Goal: Information Seeking & Learning: Learn about a topic

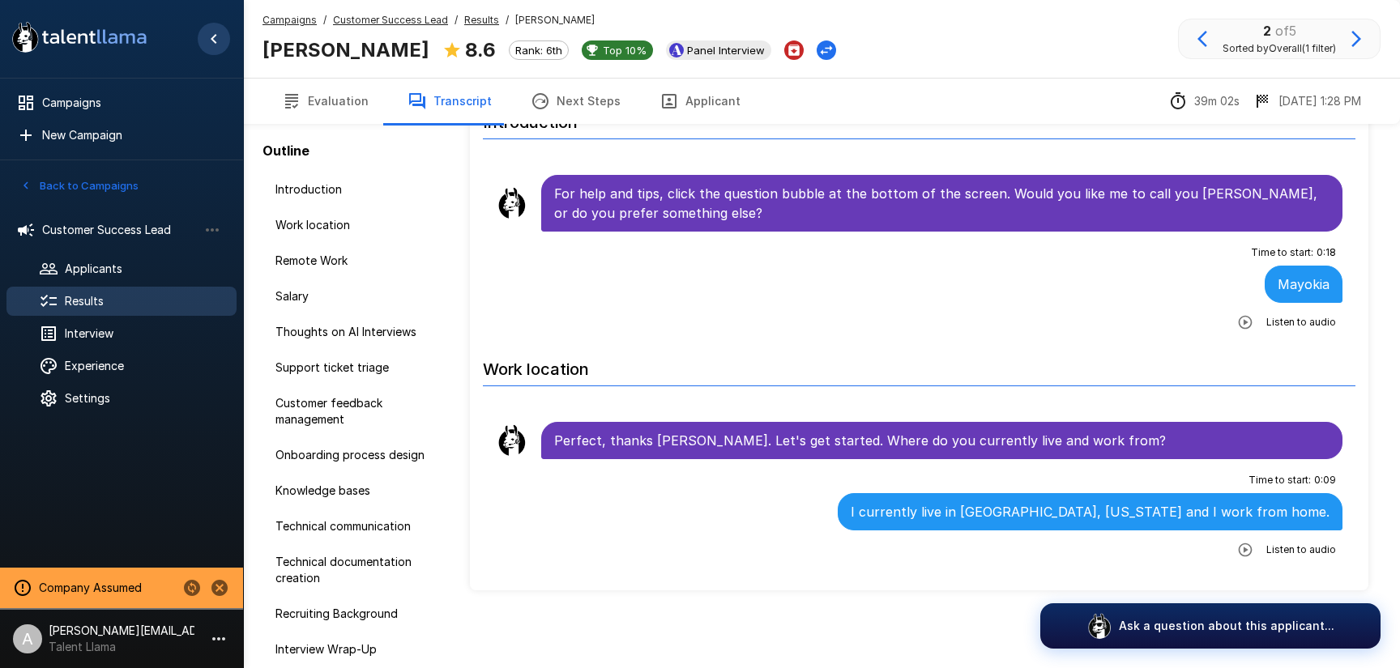
scroll to position [6512, 0]
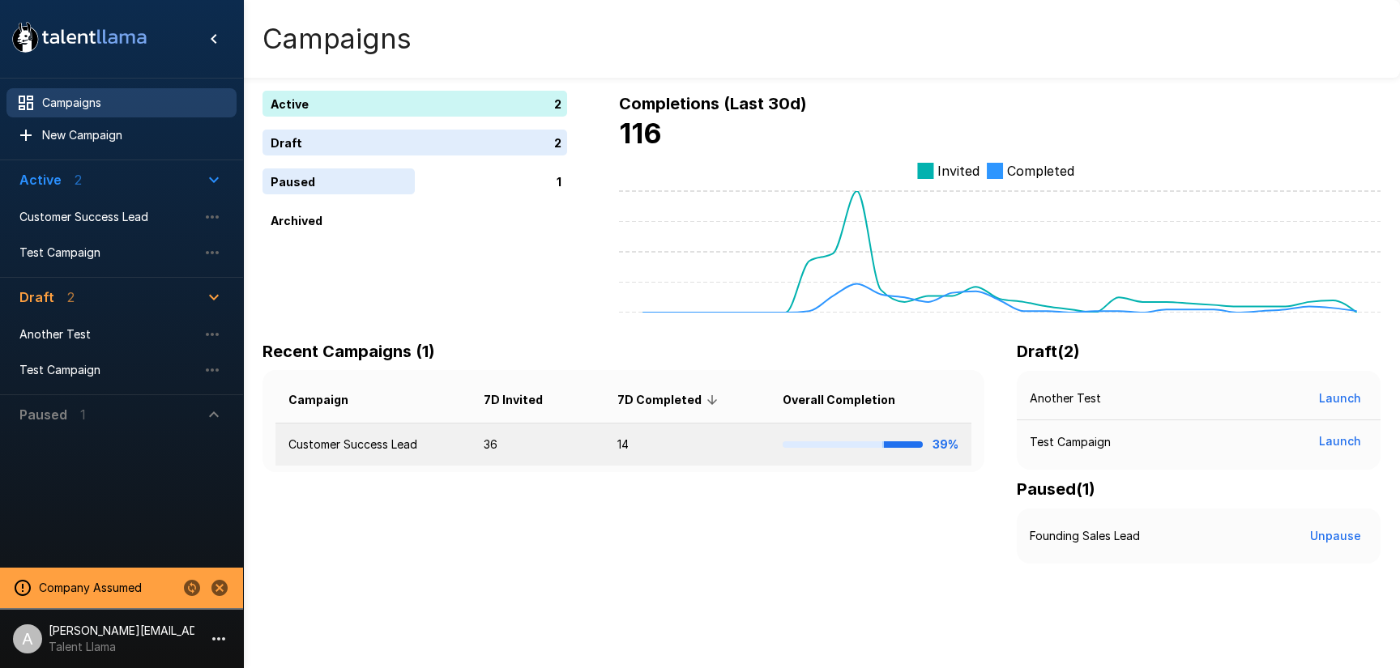
click at [356, 441] on td "Customer Success Lead" at bounding box center [372, 445] width 195 height 43
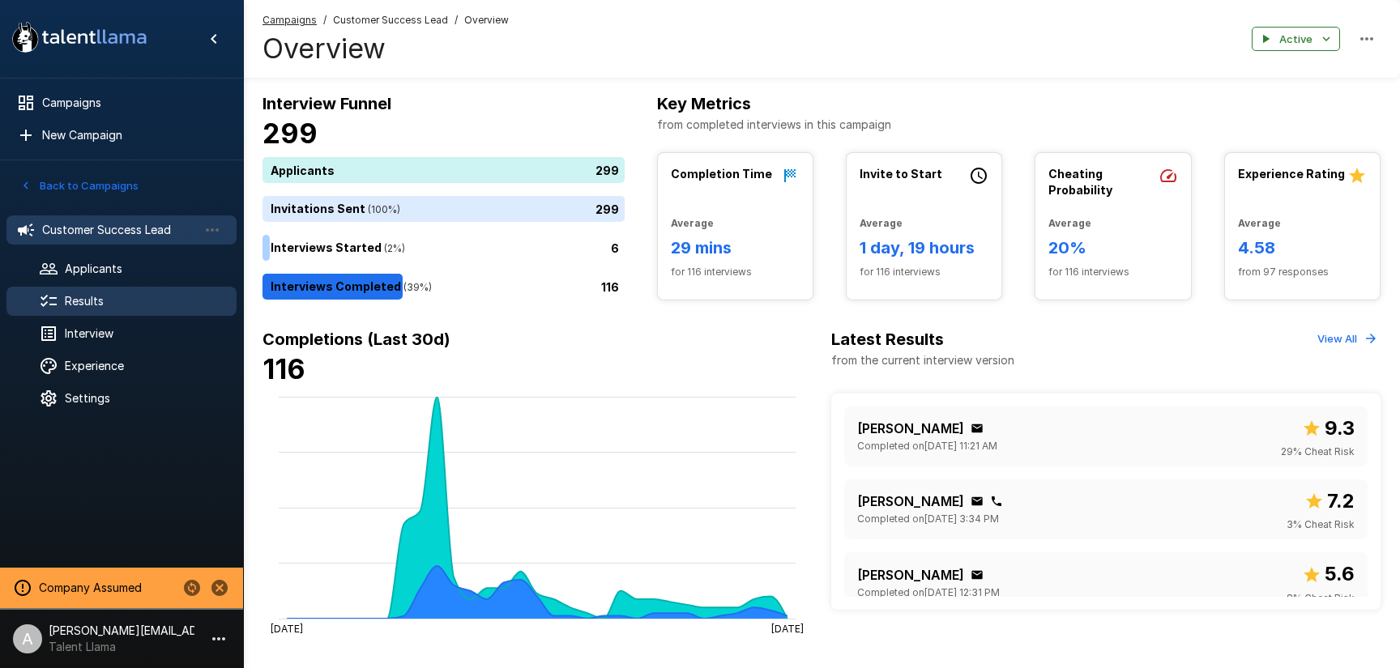
click at [114, 293] on span "Results" at bounding box center [144, 301] width 159 height 16
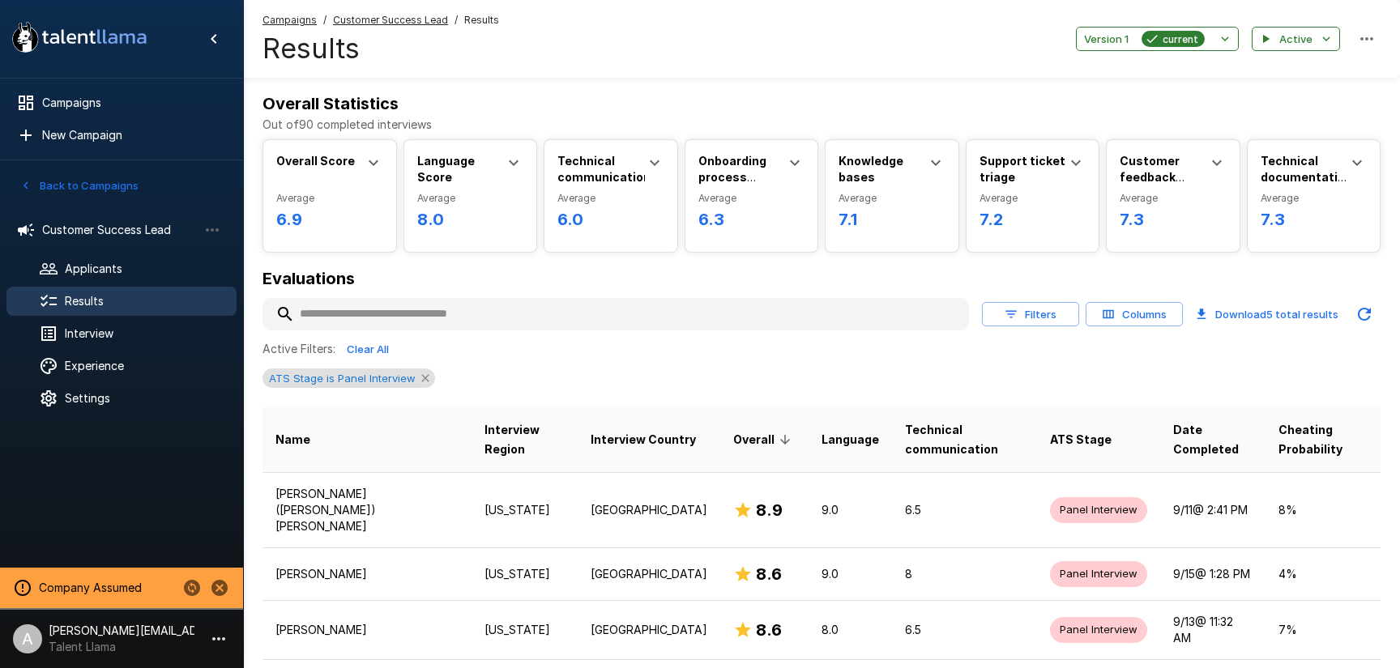
click at [423, 376] on icon at bounding box center [425, 378] width 13 height 13
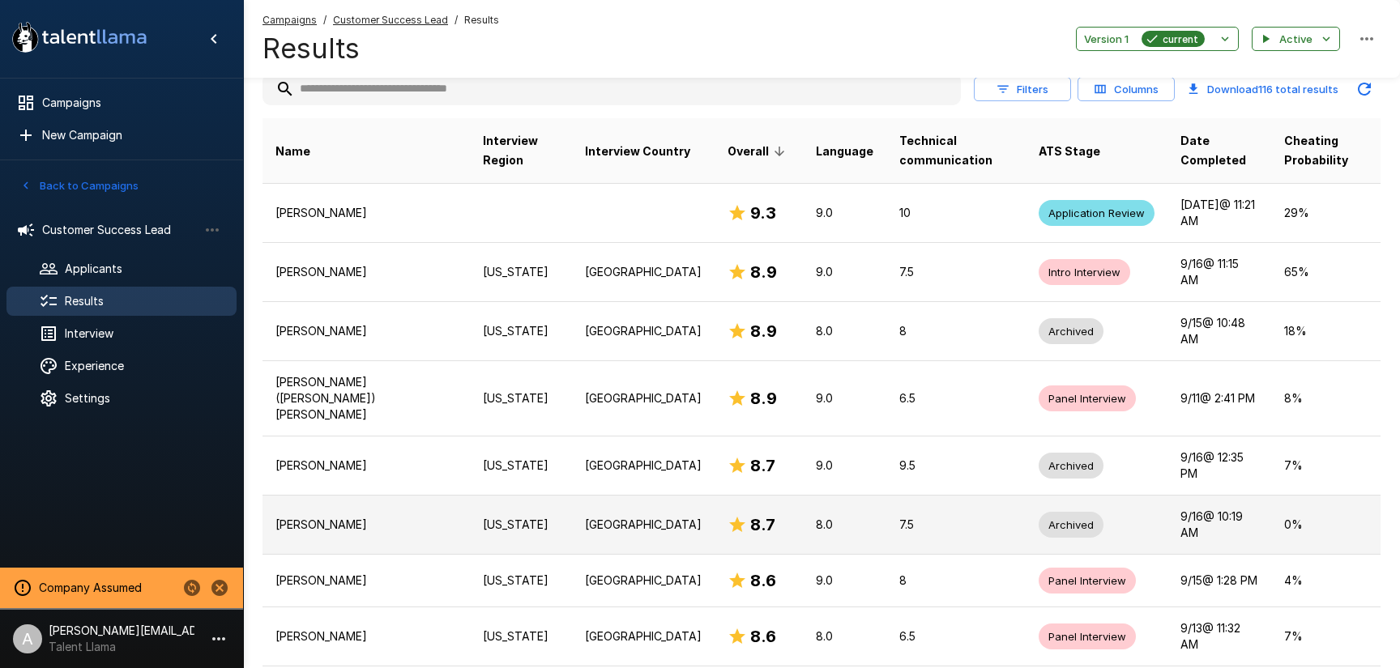
scroll to position [223, 0]
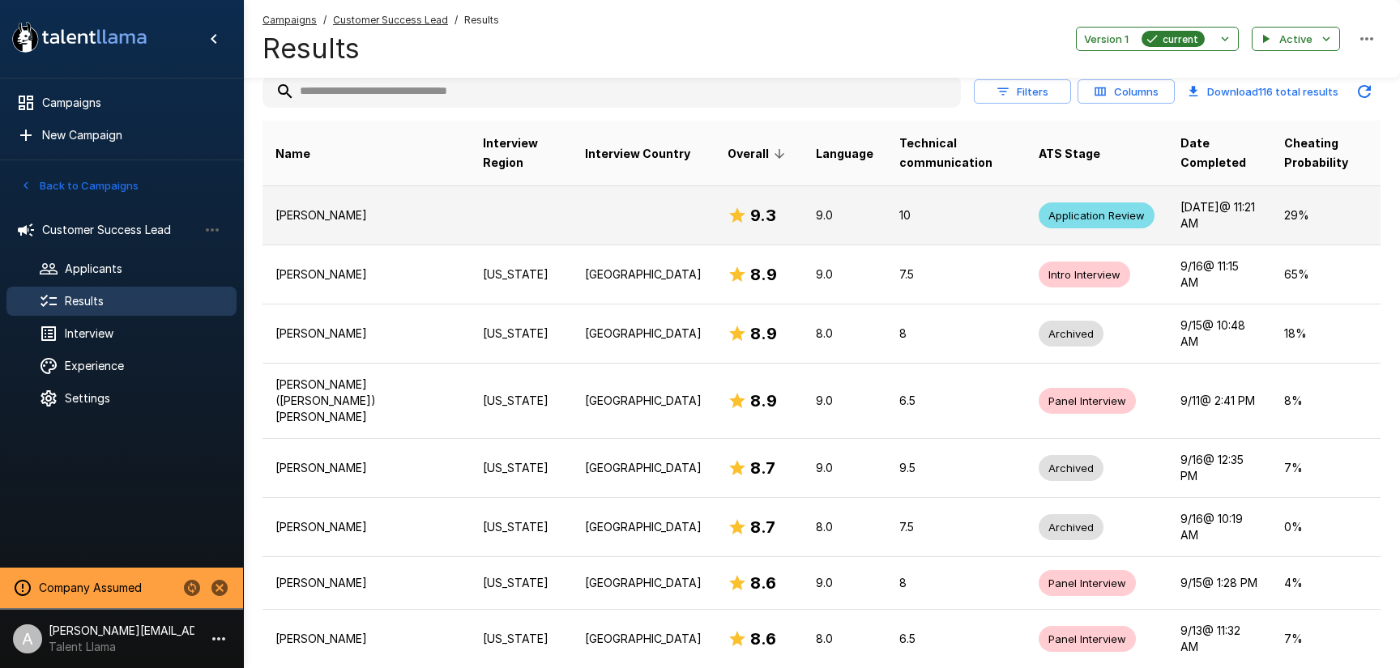
click at [932, 210] on p "10" at bounding box center [955, 215] width 113 height 16
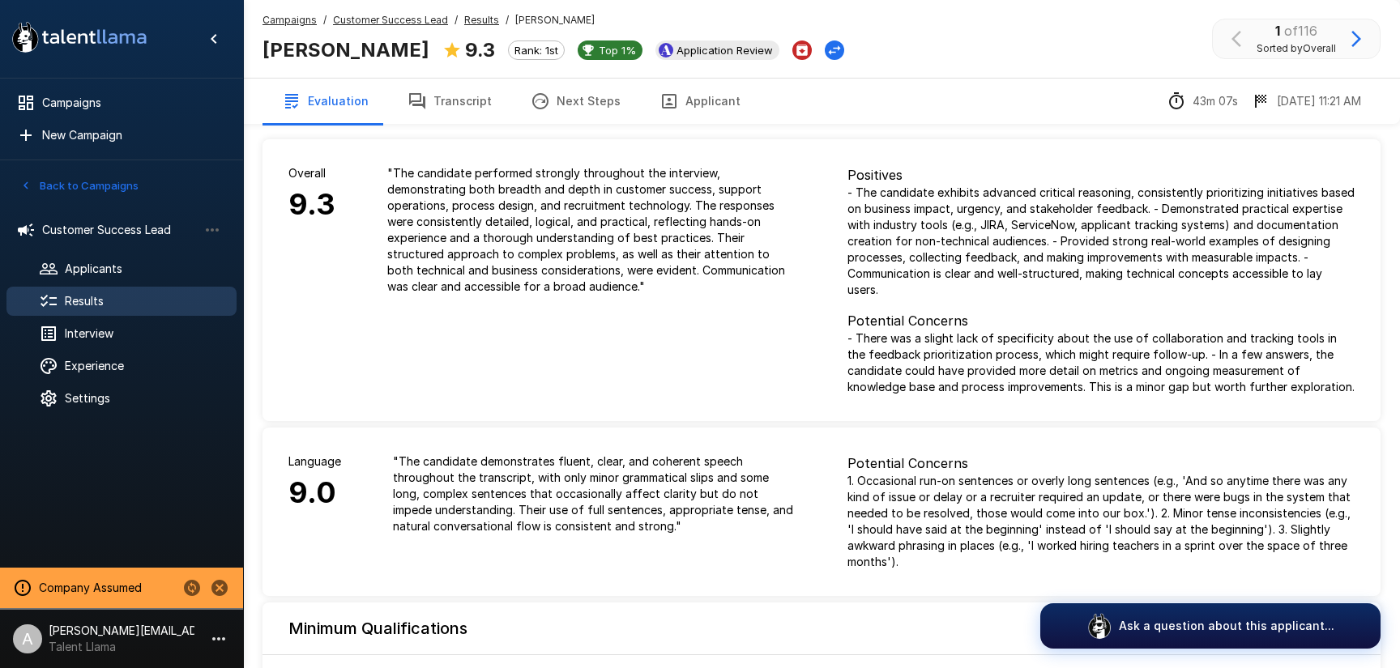
click at [420, 96] on icon "button" at bounding box center [416, 101] width 19 height 19
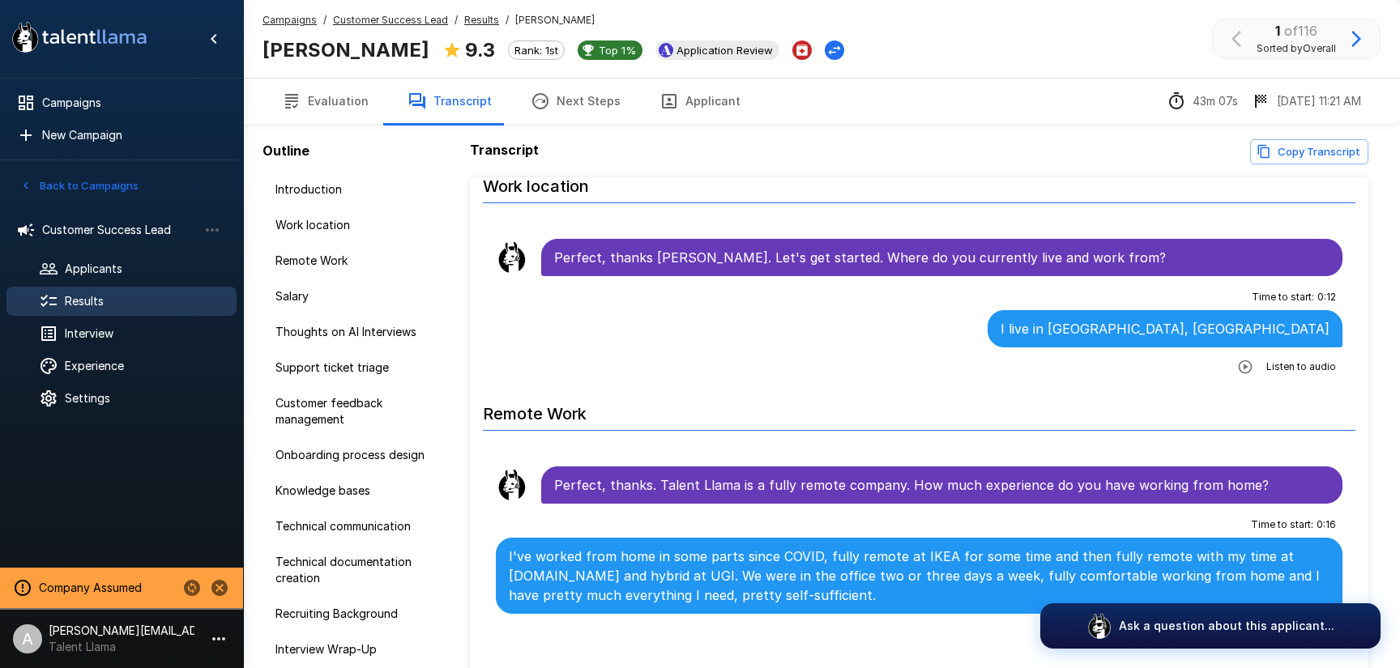
scroll to position [91, 0]
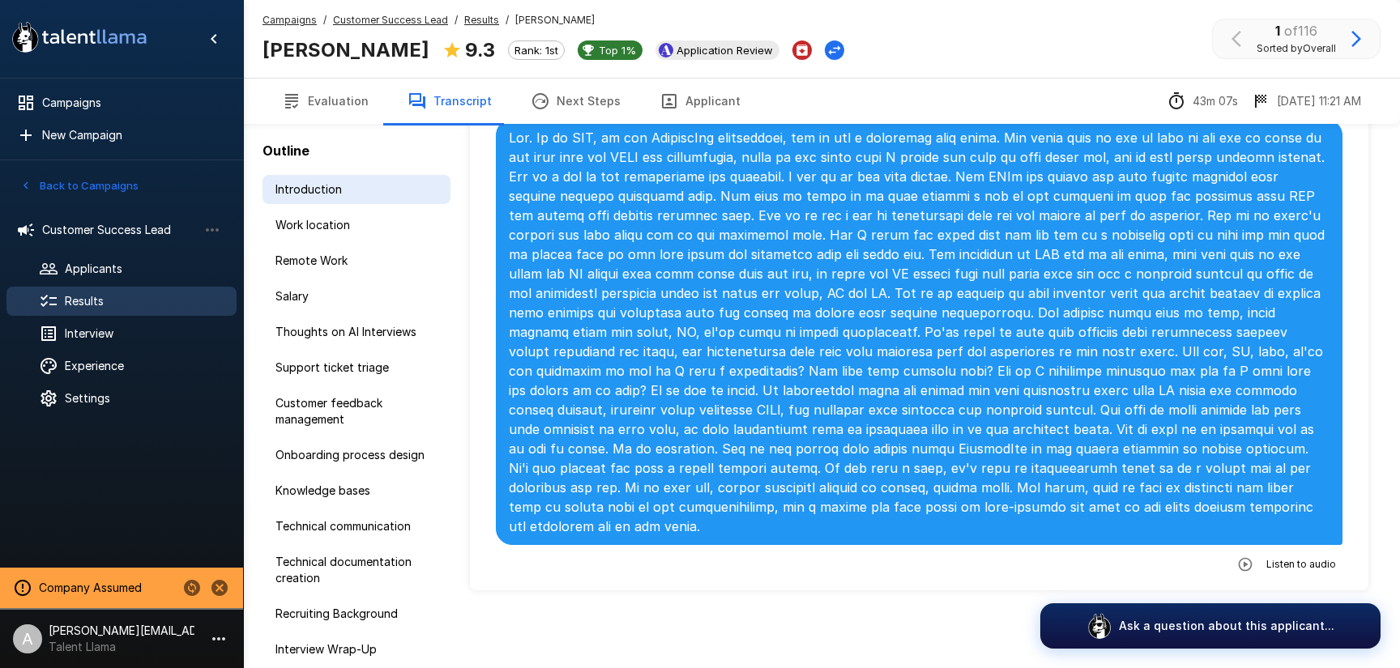
scroll to position [4157, 0]
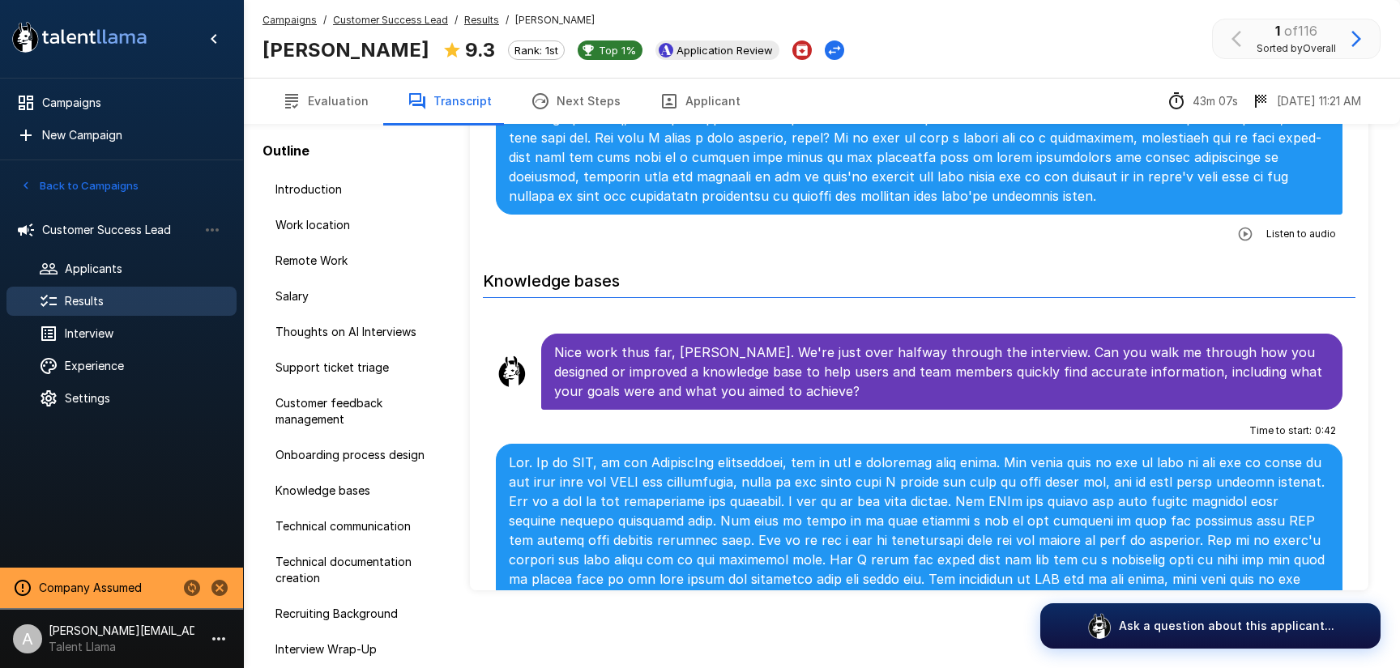
click at [349, 96] on button "Evaluation" at bounding box center [325, 101] width 126 height 45
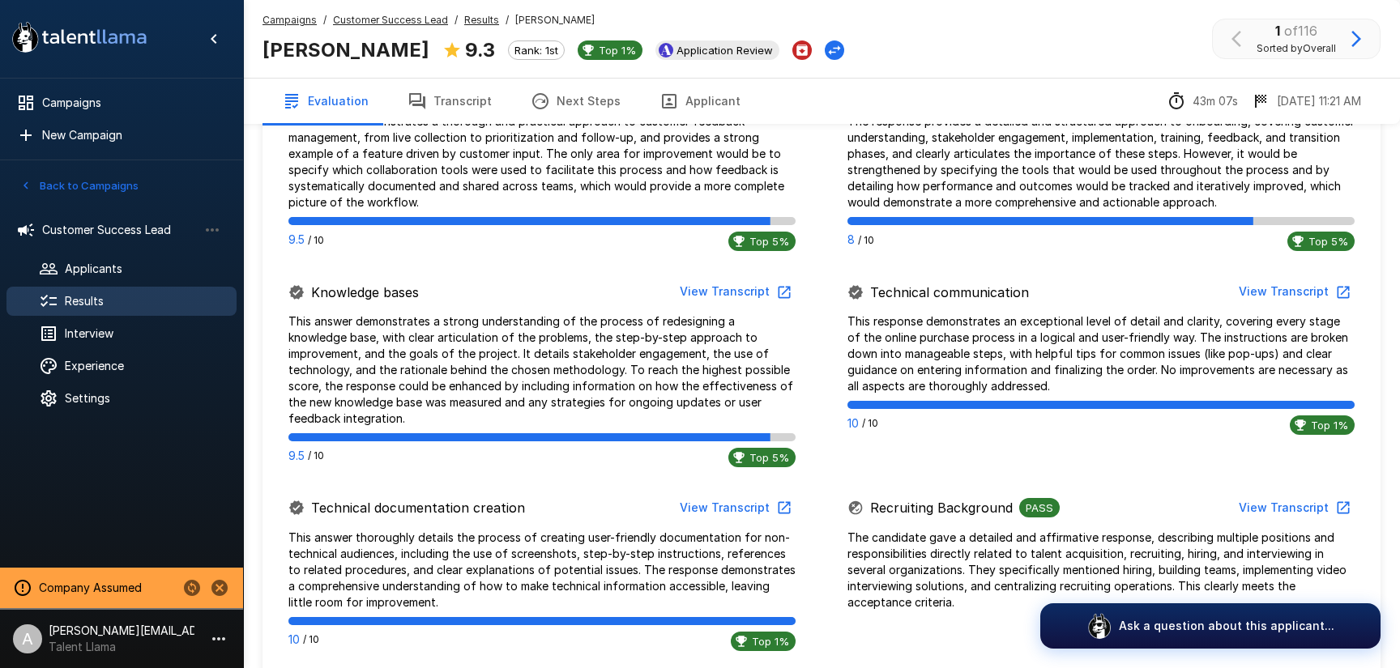
scroll to position [1045, 0]
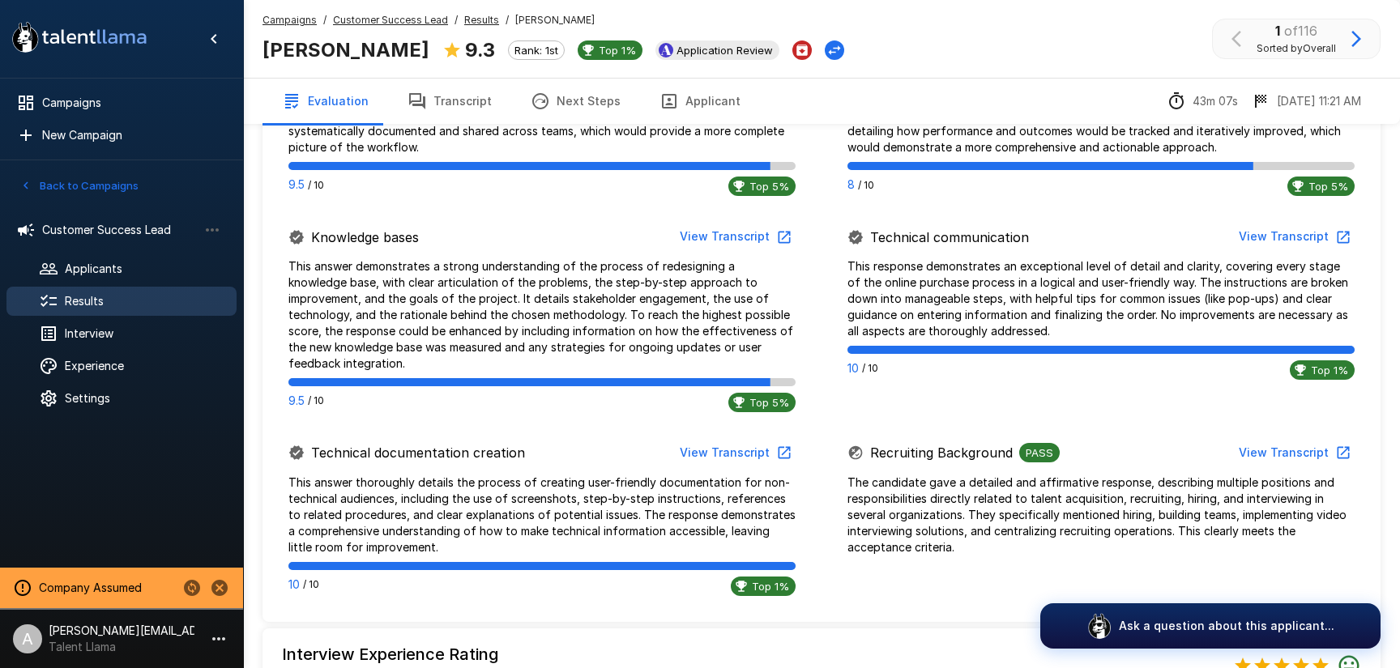
click at [1252, 238] on button "View Transcript" at bounding box center [1293, 237] width 122 height 30
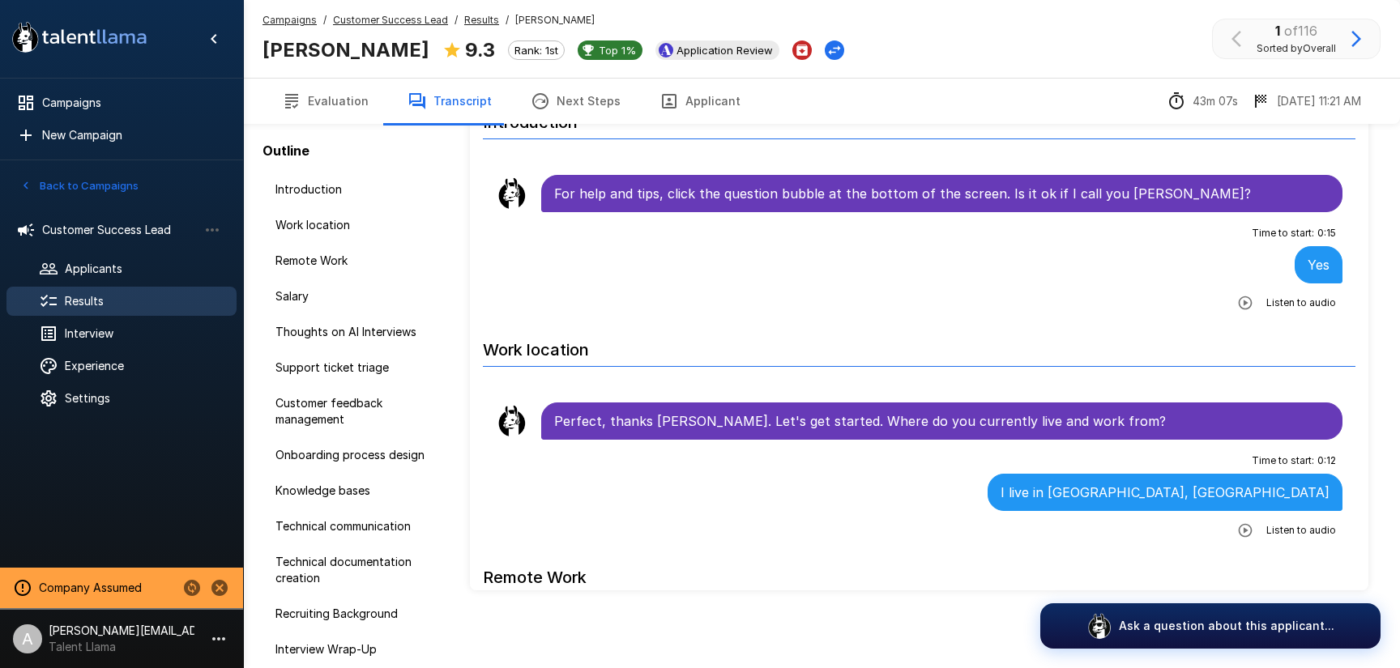
scroll to position [91, 0]
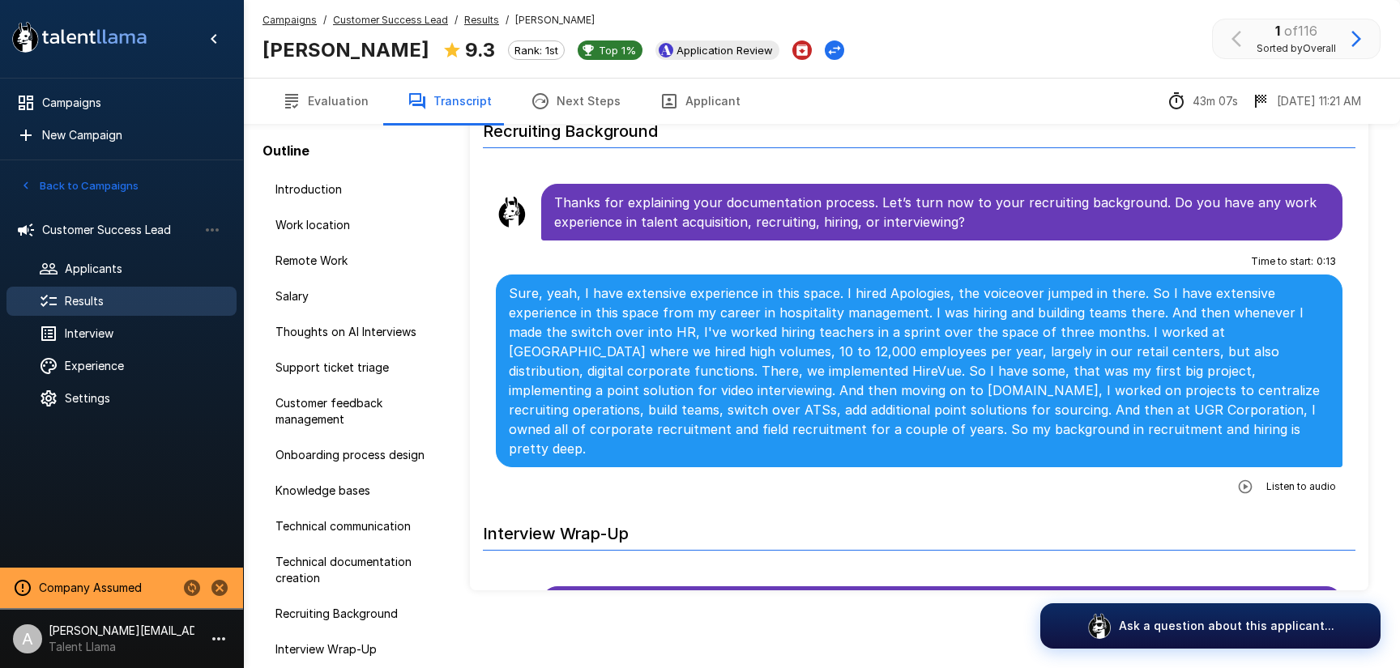
scroll to position [6092, 0]
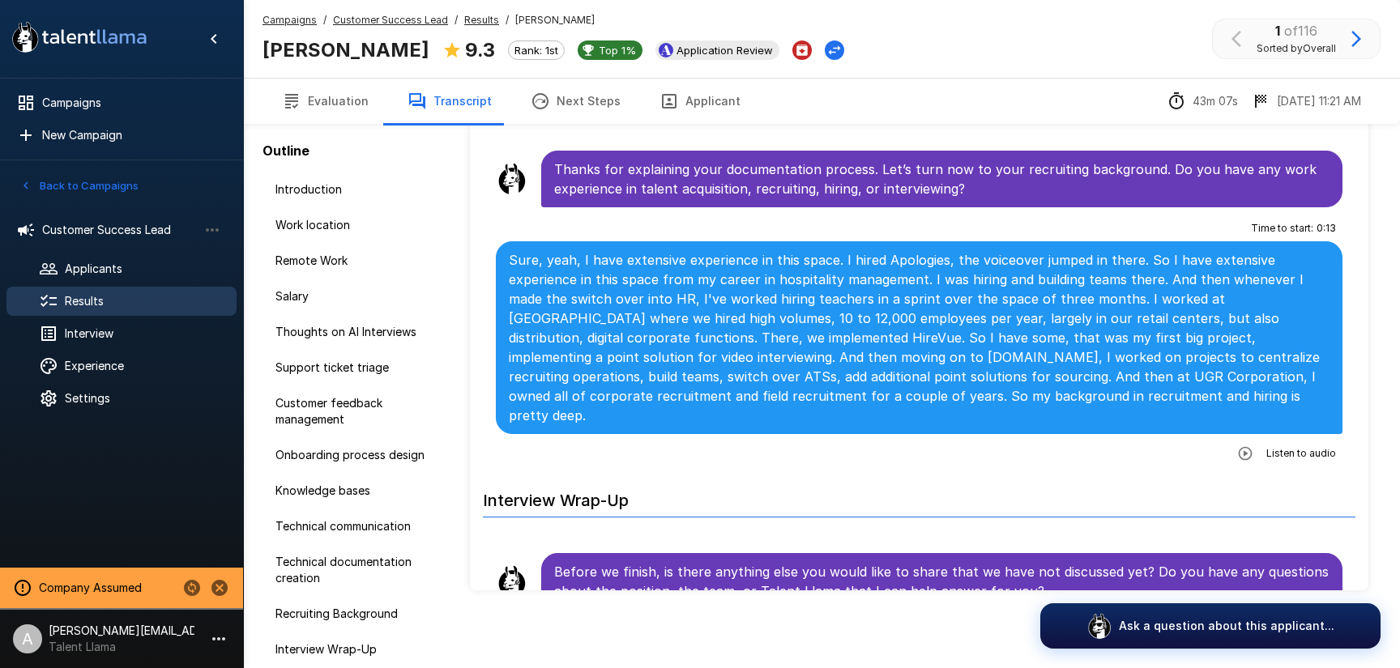
click at [720, 250] on p "Sure, yeah, I have extensive experience in this space. I hired Apologies, the v…" at bounding box center [919, 337] width 821 height 175
click at [695, 103] on button "Applicant" at bounding box center [700, 101] width 120 height 45
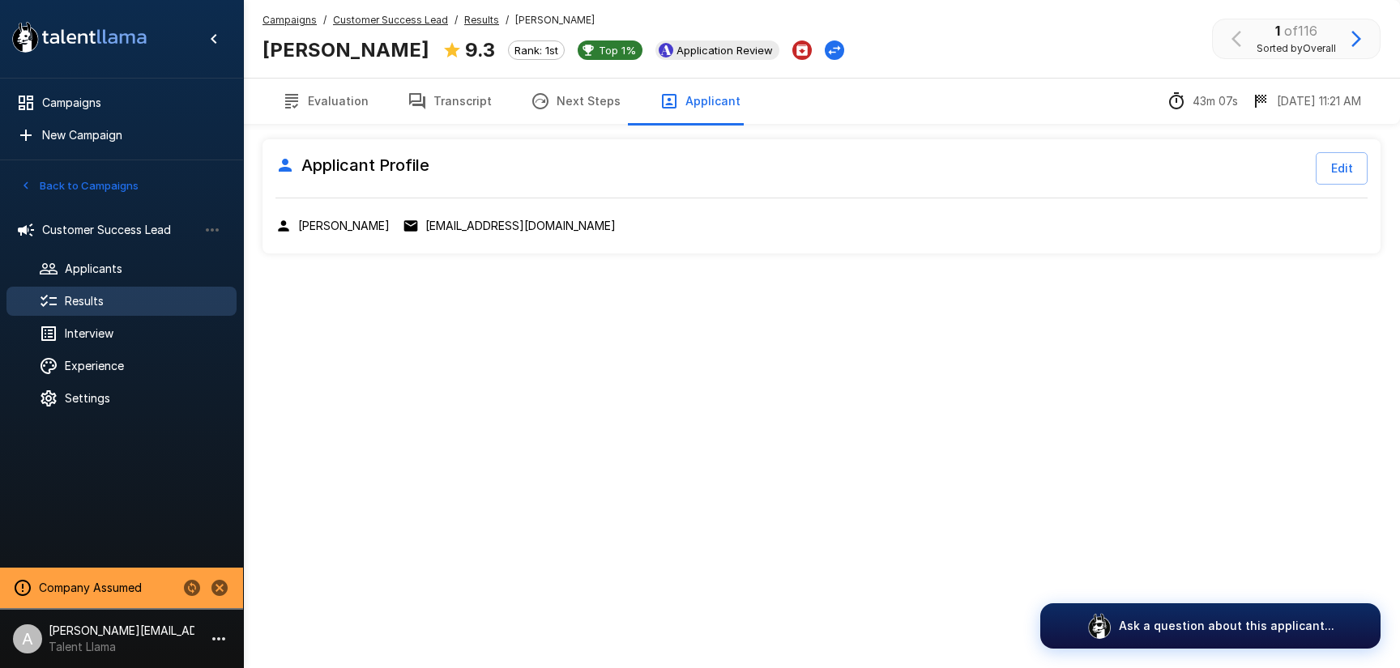
click at [324, 91] on button "Evaluation" at bounding box center [325, 101] width 126 height 45
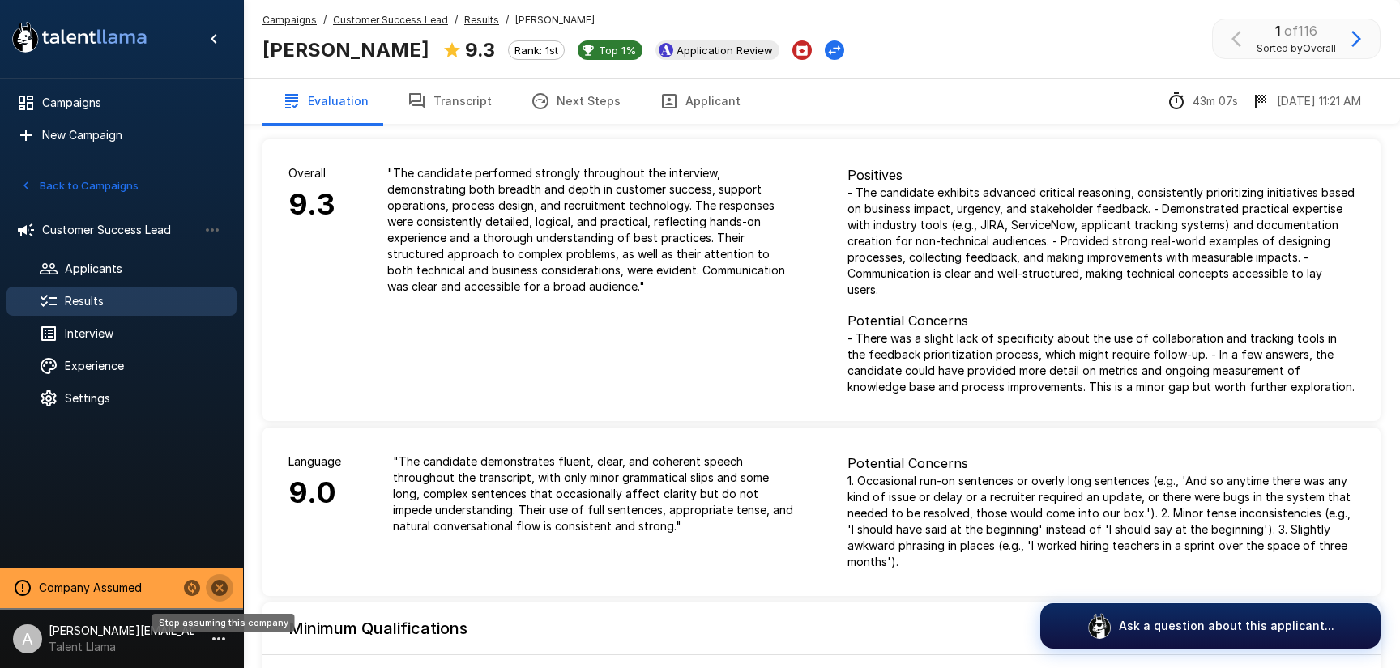
click at [223, 582] on icon "Stop assuming this company" at bounding box center [219, 588] width 16 height 16
